Goal: Entertainment & Leisure: Consume media (video, audio)

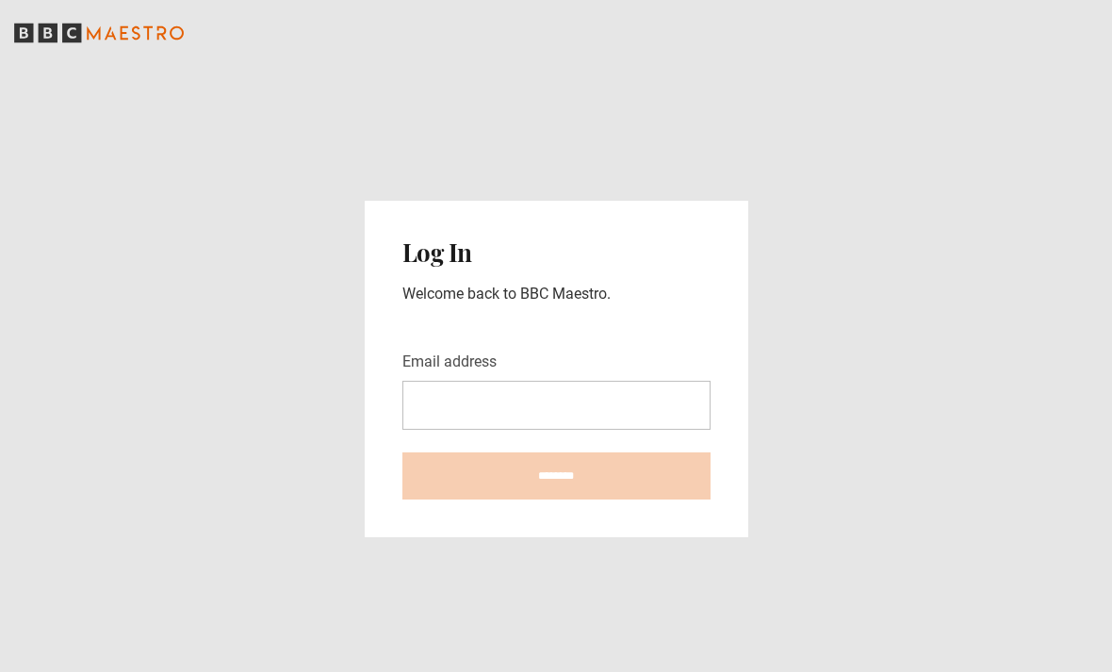
click at [563, 381] on input "Email address" at bounding box center [556, 405] width 308 height 49
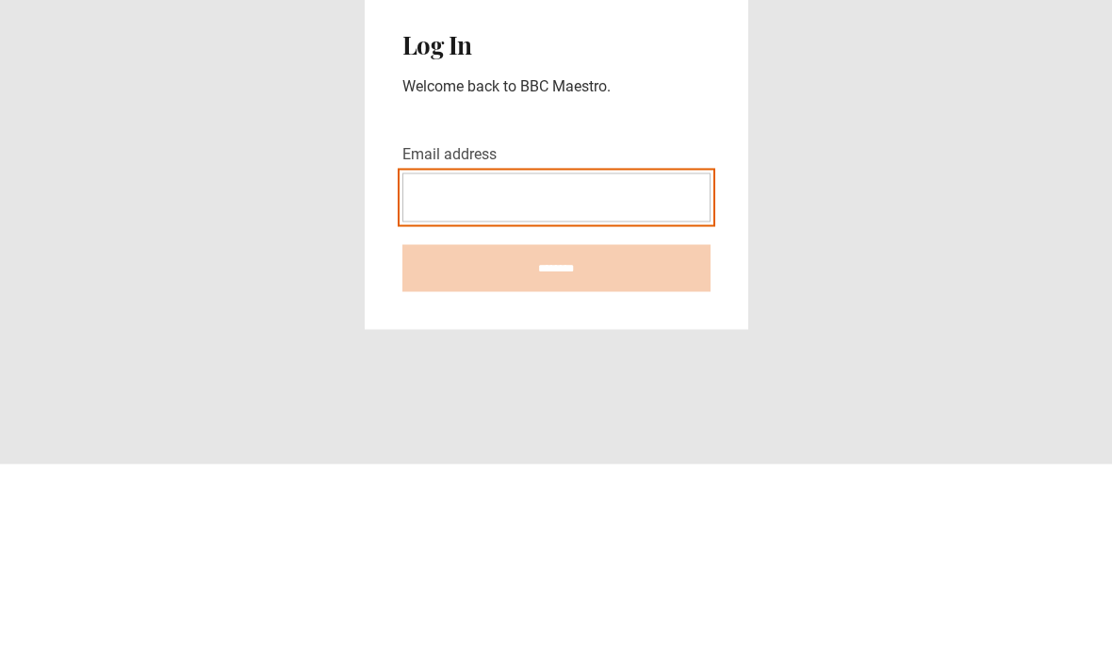
type input "**********"
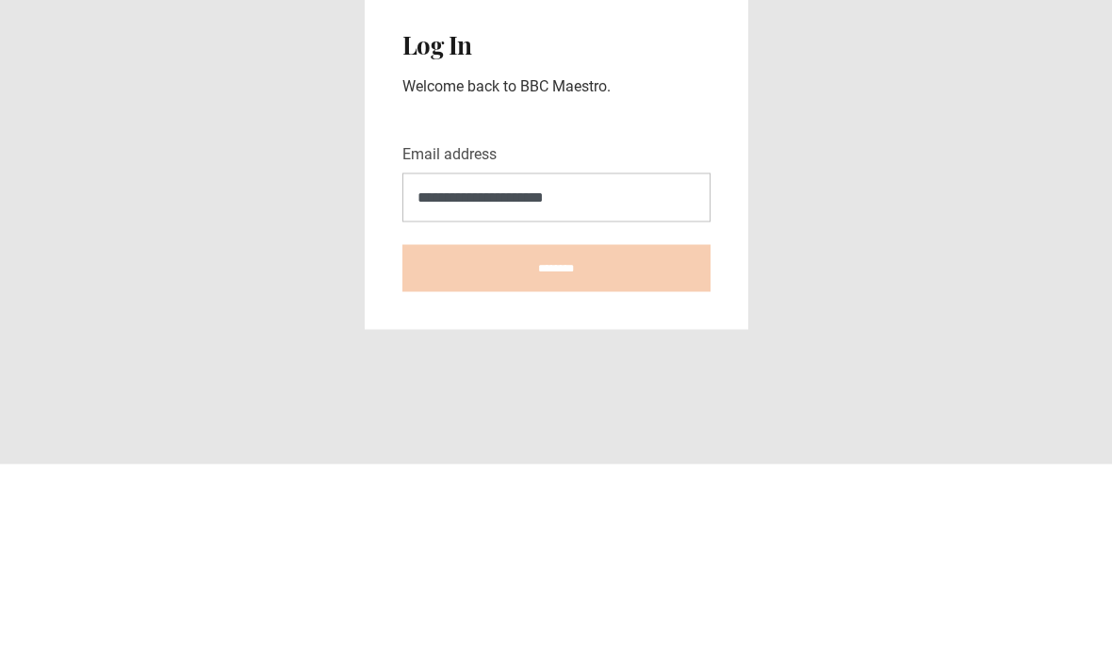
click at [556, 452] on input "********" at bounding box center [556, 475] width 308 height 47
type input "**********"
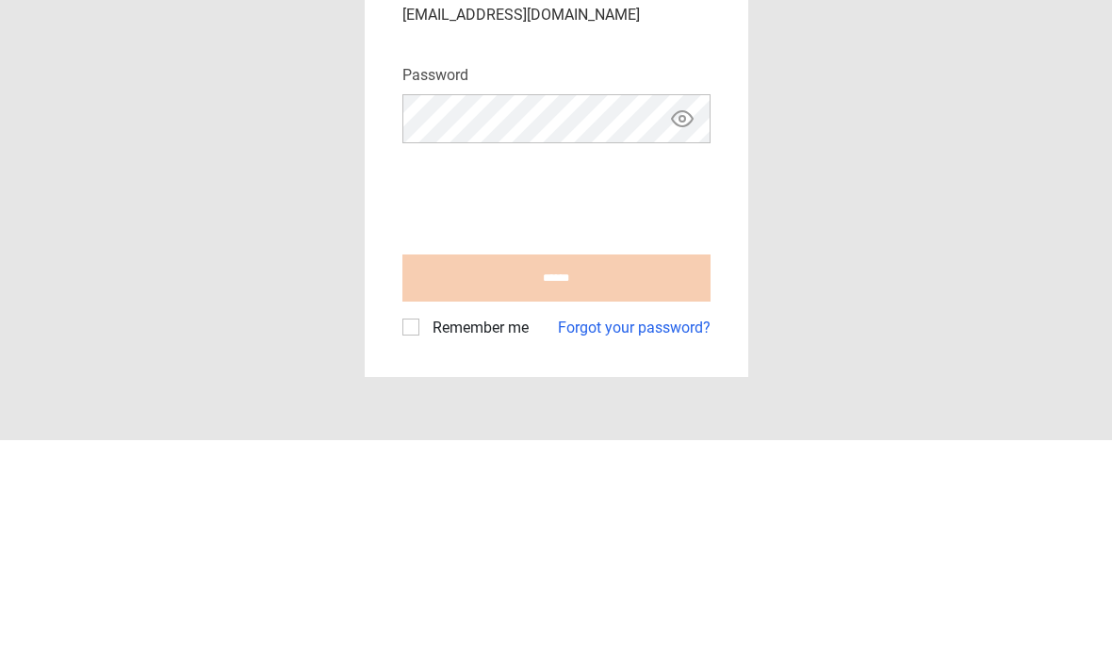
scroll to position [60, 0]
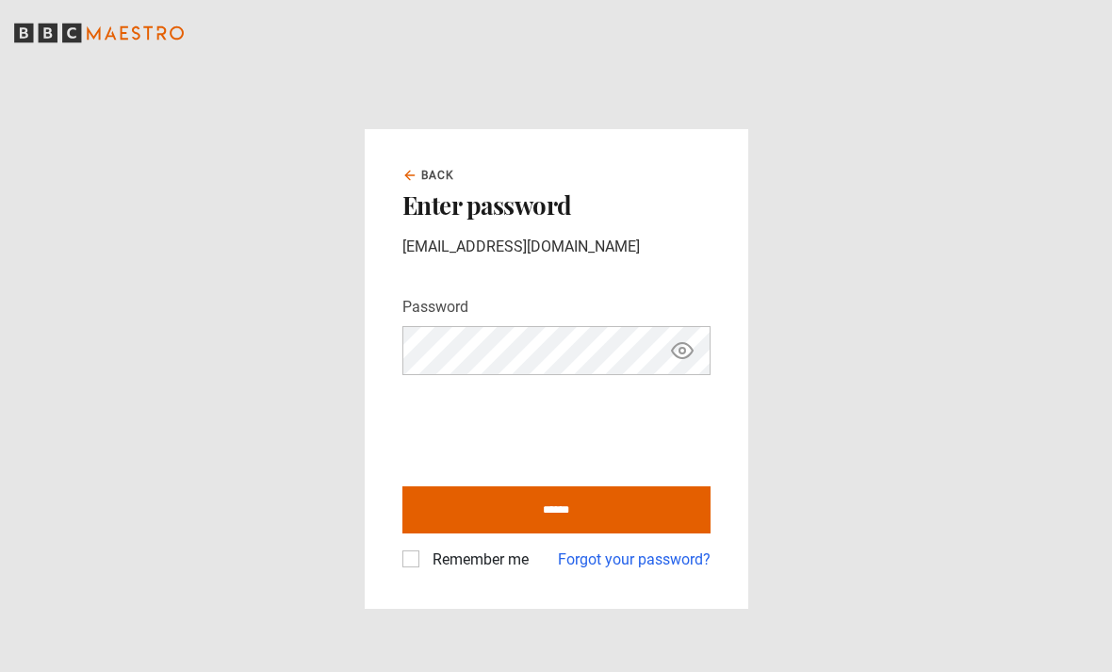
click at [602, 486] on input "******" at bounding box center [556, 509] width 308 height 47
type input "**********"
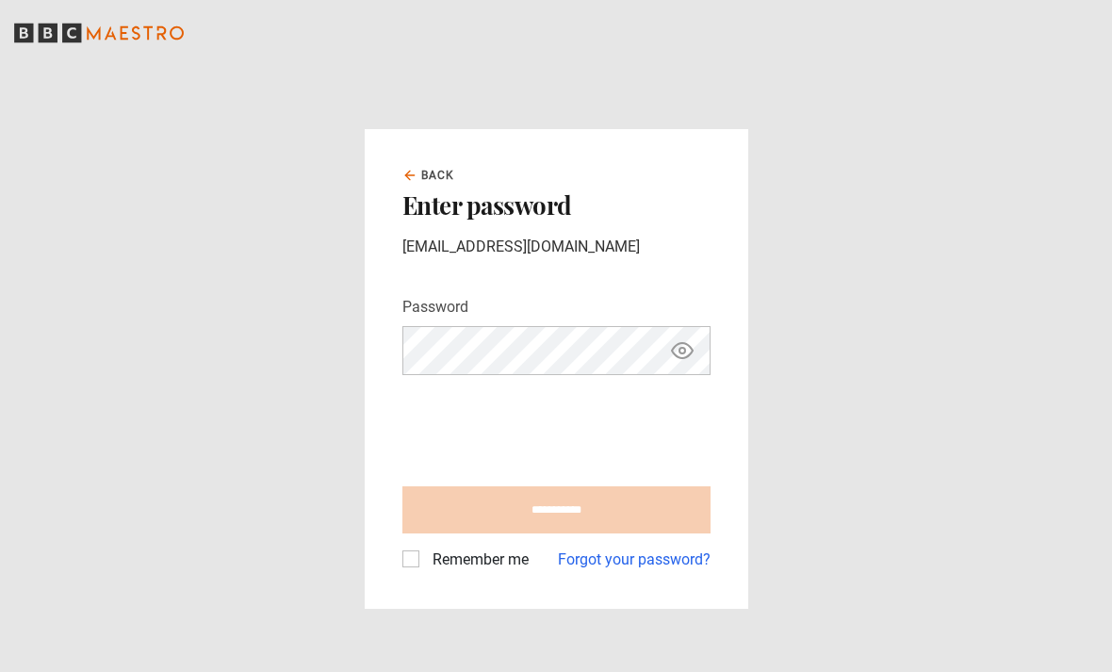
click at [425, 548] on label "Remember me" at bounding box center [477, 559] width 104 height 23
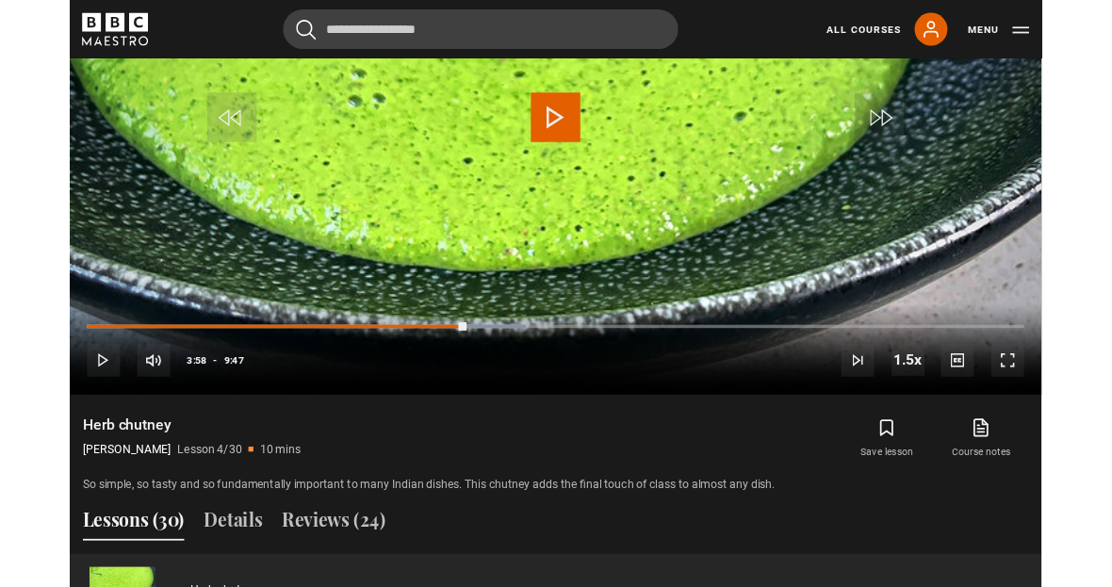
scroll to position [1000, 0]
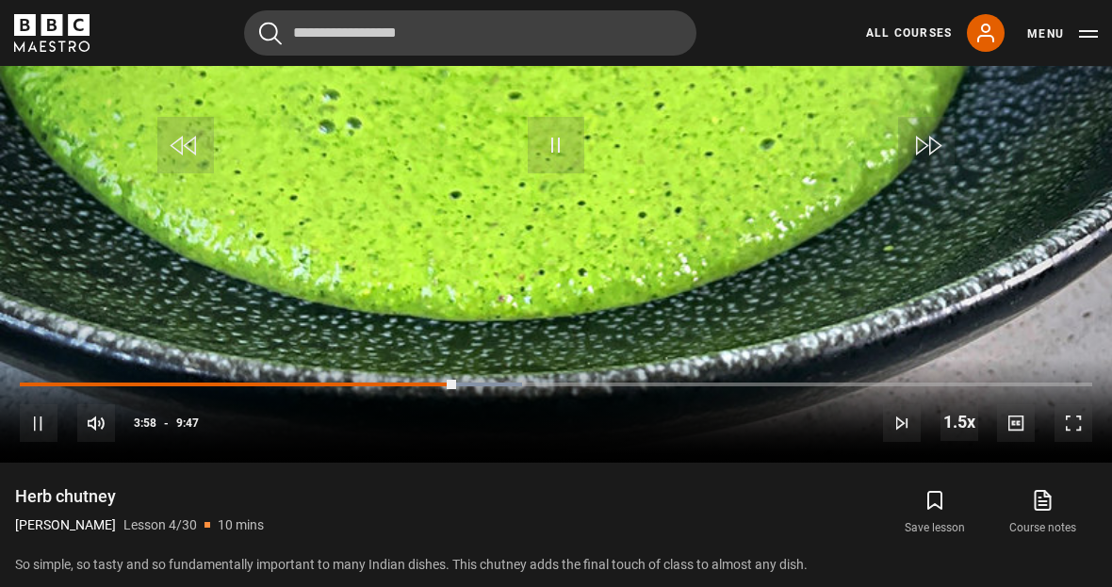
click at [57, 386] on div "Progress Bar" at bounding box center [238, 384] width 436 height 4
click at [58, 386] on div "Progress Bar" at bounding box center [238, 384] width 437 height 4
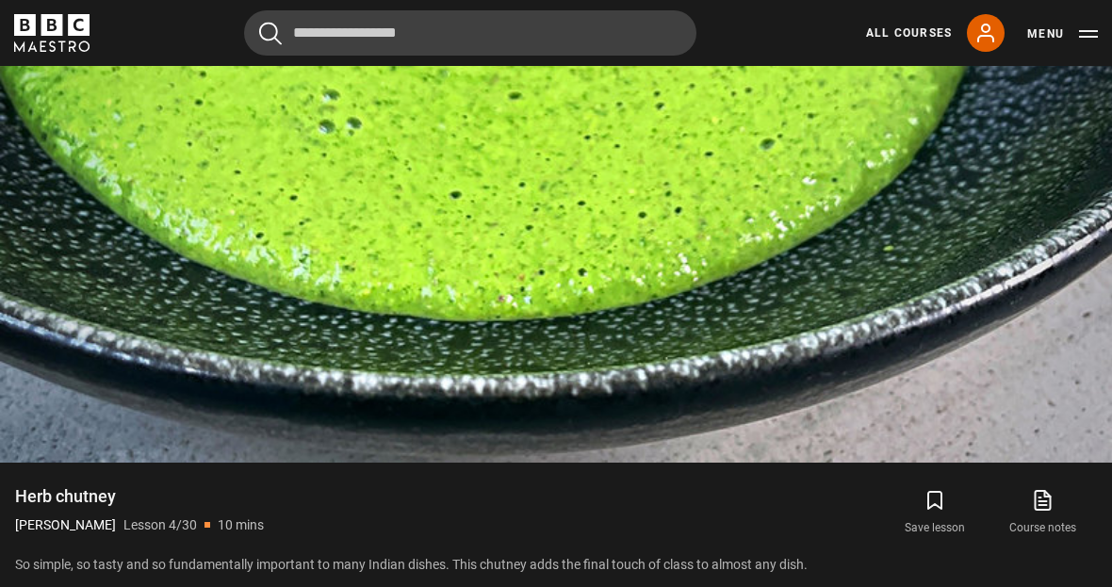
click at [54, 442] on video-js "Video Player is loading. Play Lesson Herb chutney 10s Skip Back 10 seconds Paus…" at bounding box center [556, 149] width 1112 height 625
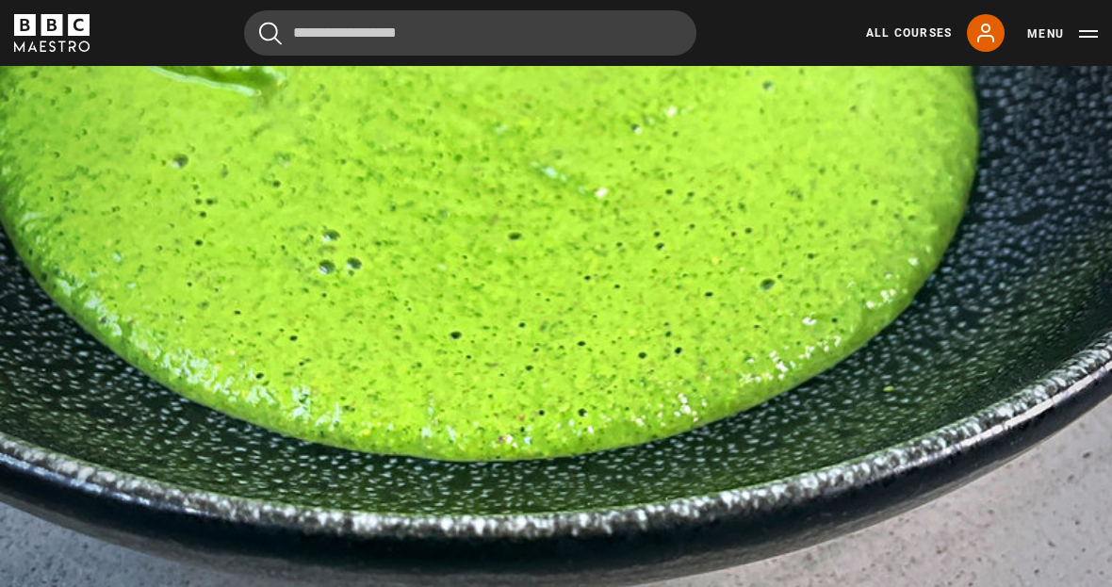
scroll to position [885, 0]
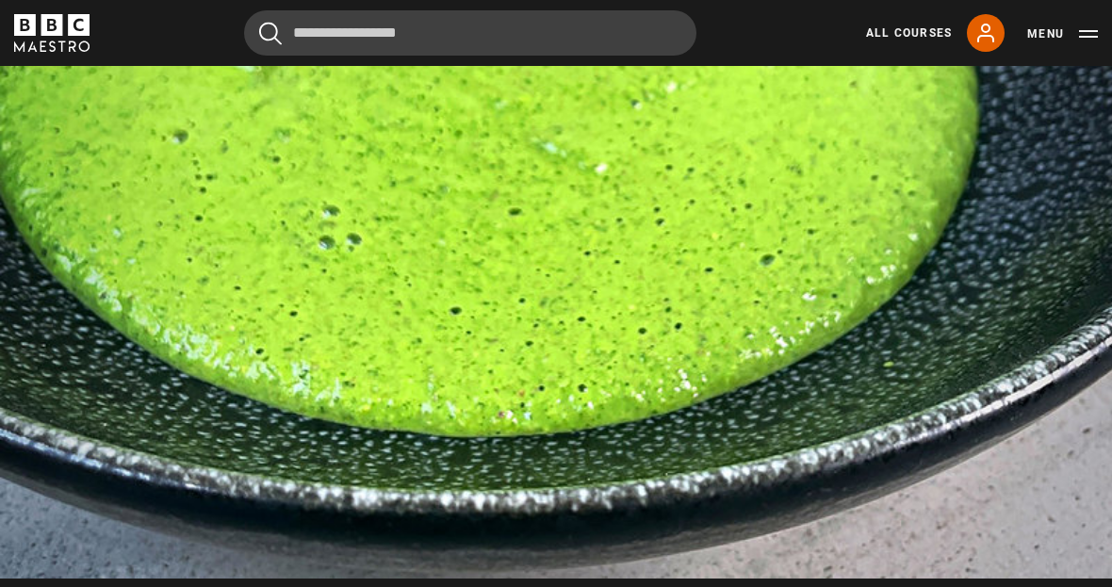
click at [464, 578] on div "10s Skip Back 10 seconds Pause 10s Skip Forward 10 seconds Loaded : 43.43% Paus…" at bounding box center [556, 526] width 1112 height 105
click at [699, 353] on video-js "Video Player is loading. Play Lesson Herb chutney 10s Skip Back 10 seconds Paus…" at bounding box center [556, 265] width 1112 height 625
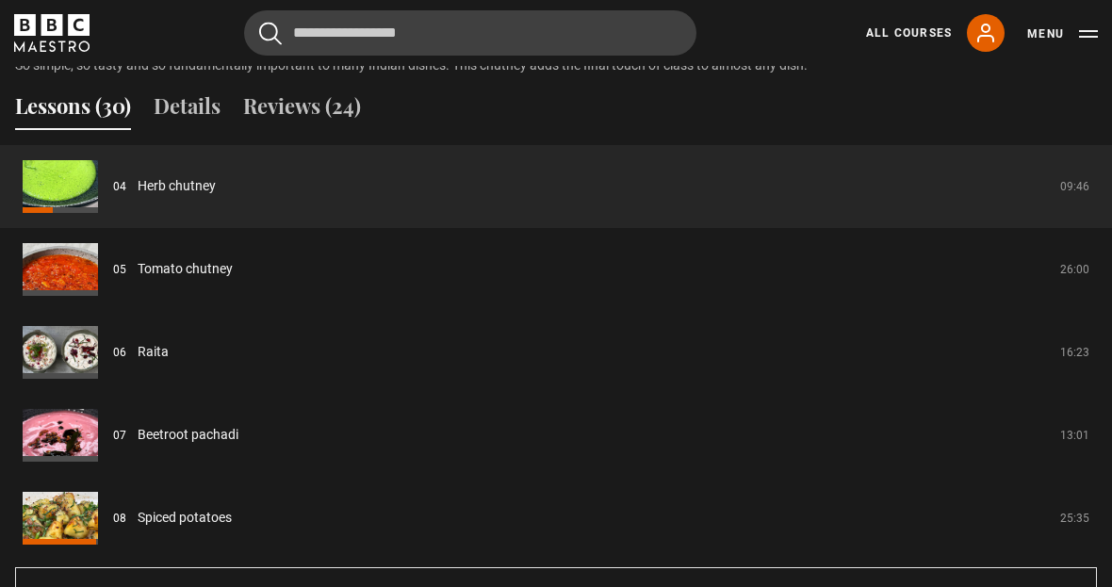
scroll to position [1502, 0]
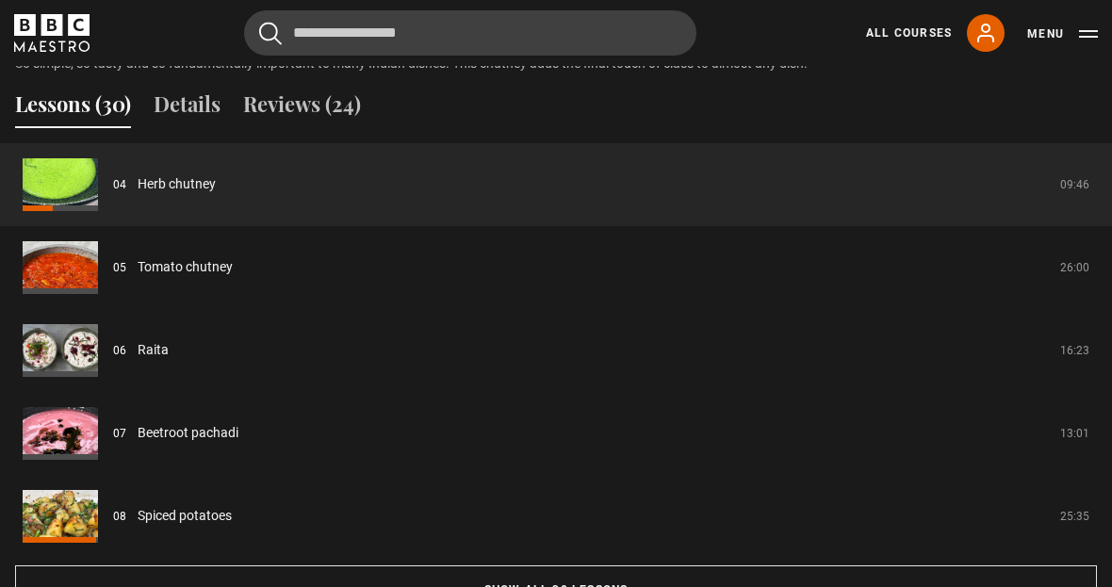
click at [229, 277] on link "Tomato chutney" at bounding box center [185, 267] width 95 height 20
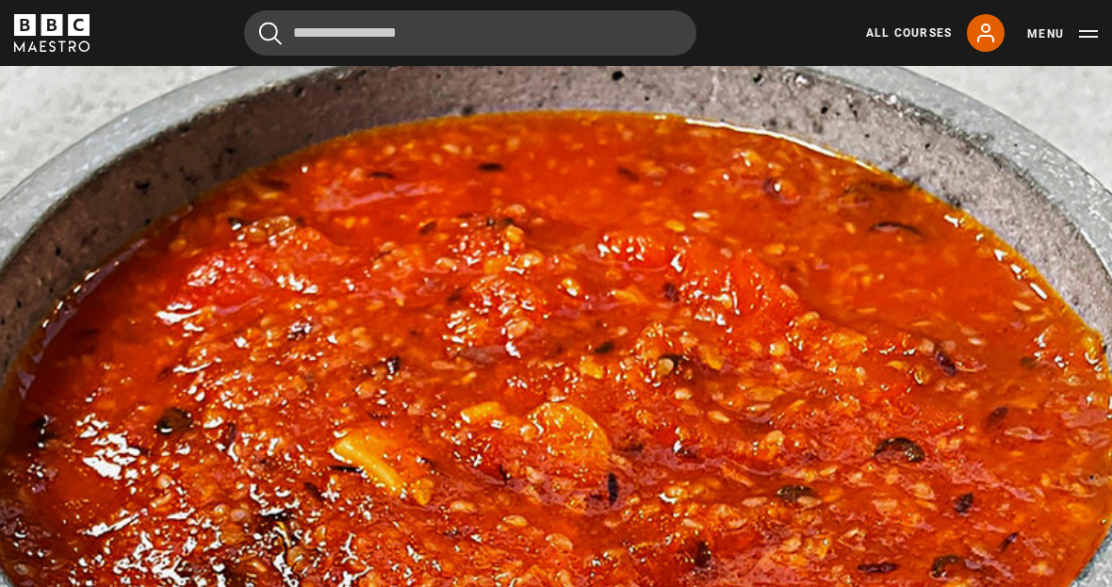
scroll to position [863, 0]
click at [786, 428] on video-js "Video Player is loading. Play Lesson Tomato chutney 10s Skip Back 10 seconds Pa…" at bounding box center [556, 287] width 1112 height 625
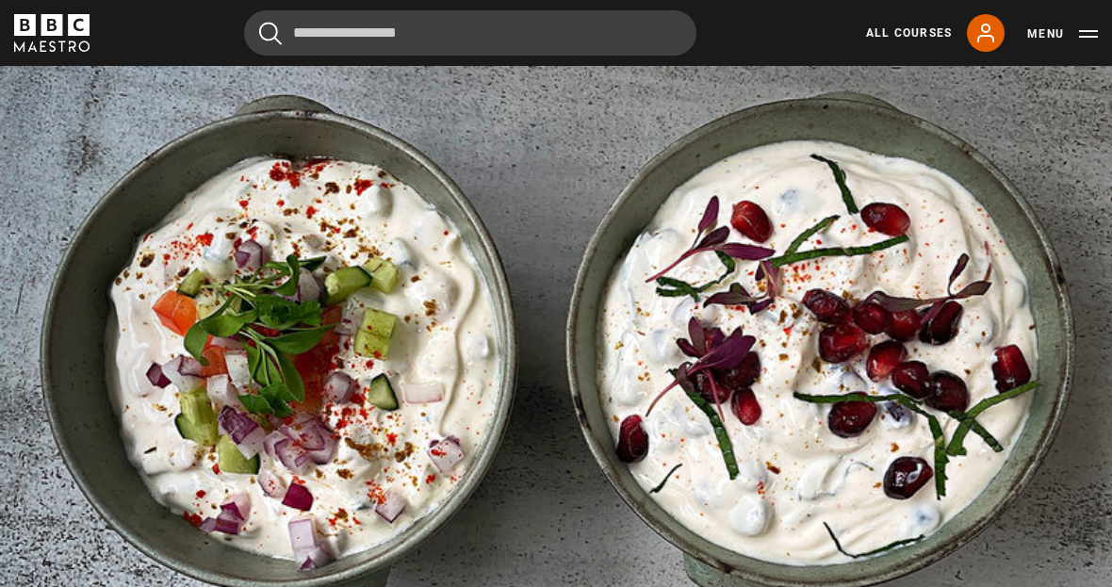
scroll to position [792, 0]
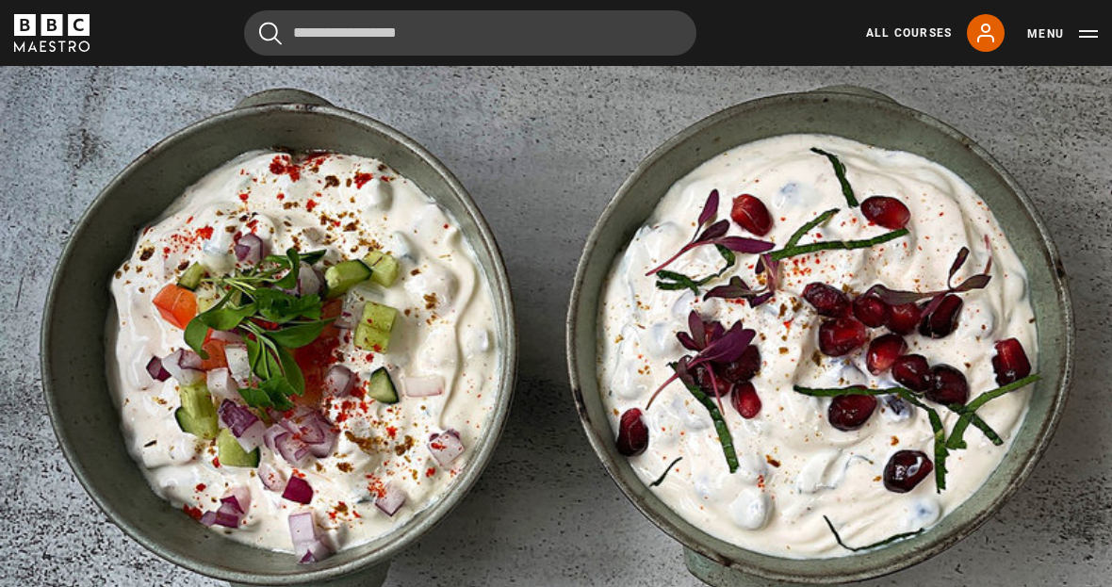
click at [651, 581] on video-js "Video Player is loading. Play Lesson Raita 10s Skip Back 10 seconds Pause 10s S…" at bounding box center [556, 357] width 1112 height 625
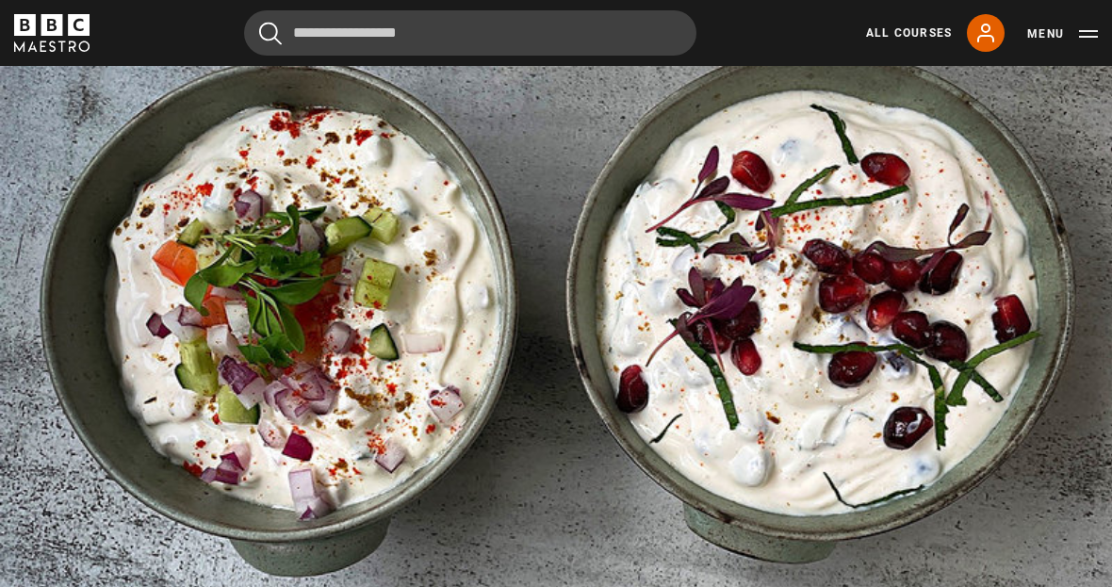
scroll to position [837, 0]
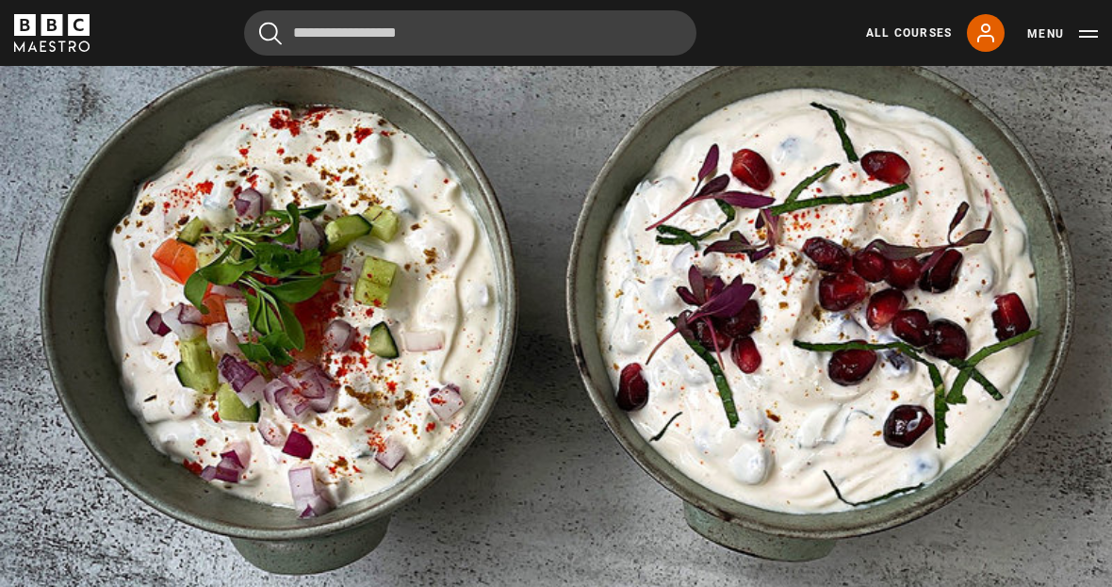
click at [586, 350] on button "Pause" at bounding box center [556, 308] width 66 height 85
click at [827, 538] on video-js "Video Player is loading. Play Lesson Raita 10s Skip Back 10 seconds Pause 10s S…" at bounding box center [556, 312] width 1112 height 625
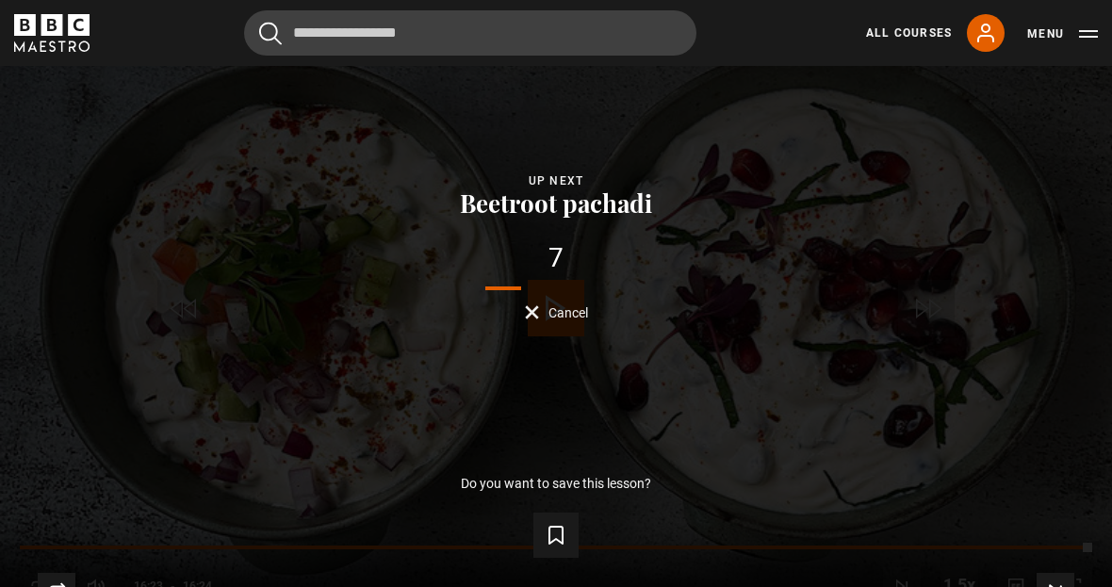
click at [929, 24] on link "All Courses" at bounding box center [909, 32] width 86 height 17
click at [979, 31] on icon at bounding box center [985, 33] width 23 height 23
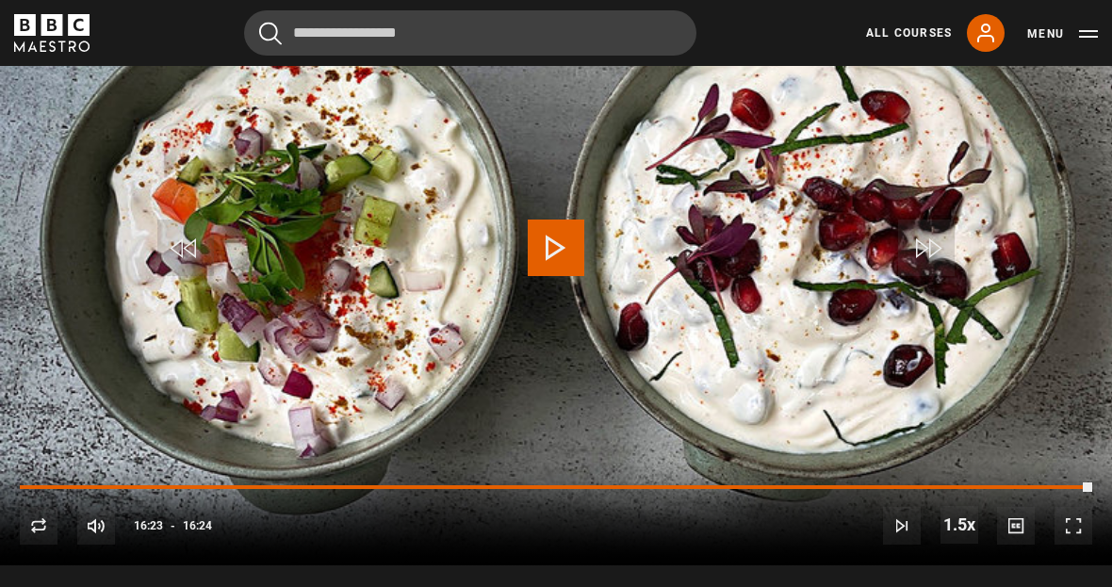
click at [939, 35] on link "All Courses" at bounding box center [909, 32] width 86 height 17
click at [992, 29] on icon at bounding box center [985, 33] width 23 height 23
click at [914, 29] on link "All Courses" at bounding box center [909, 32] width 86 height 17
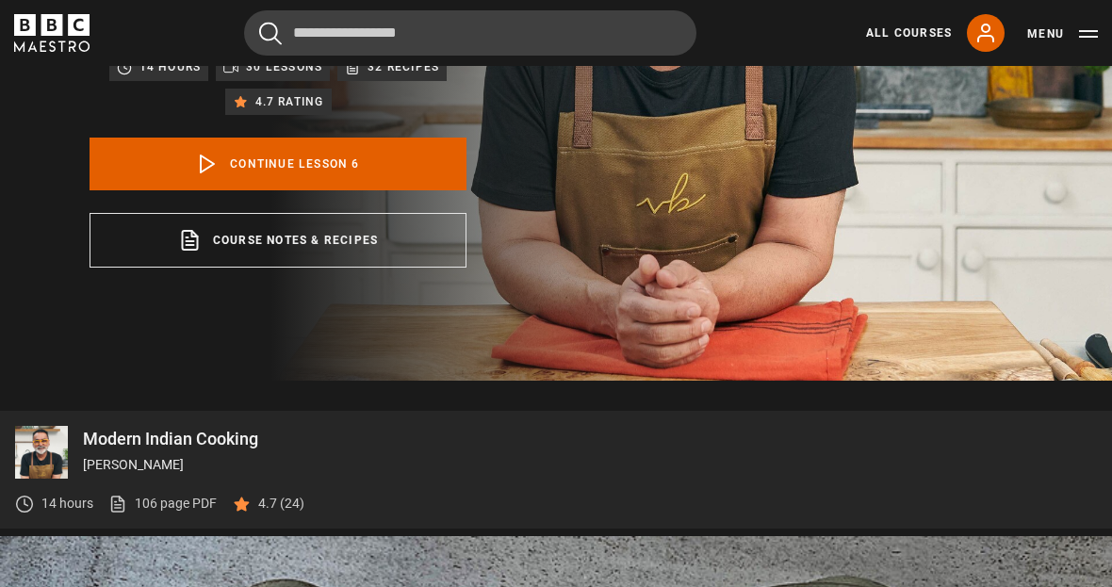
click at [421, 76] on p "32 Recipes" at bounding box center [403, 66] width 72 height 19
click at [417, 76] on p "32 Recipes" at bounding box center [403, 66] width 72 height 19
click at [80, 34] on icon "BBC Maestro" at bounding box center [79, 25] width 22 height 22
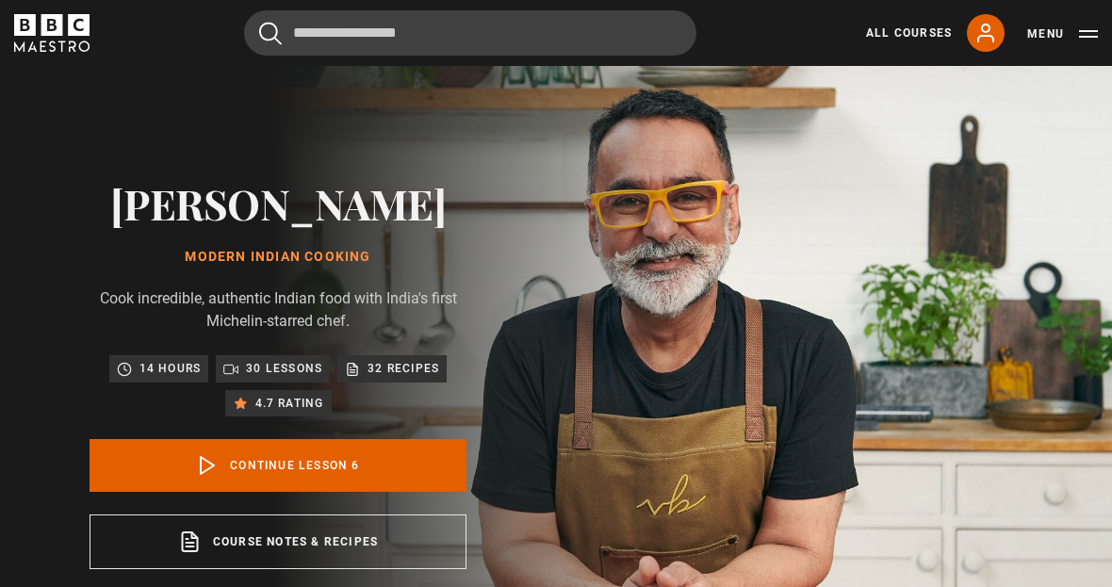
click at [65, 48] on icon "BBC Maestro" at bounding box center [51, 33] width 75 height 38
